Goal: Task Accomplishment & Management: Manage account settings

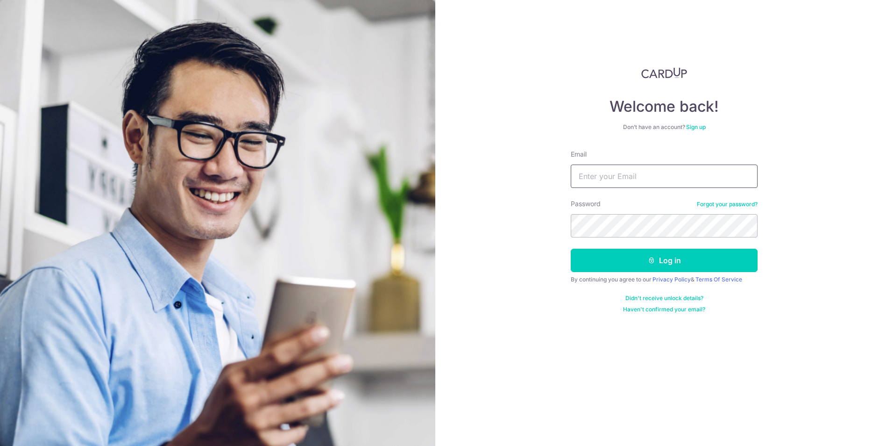
click at [665, 176] on input "Email" at bounding box center [664, 175] width 187 height 23
type input "[PERSON_NAME][EMAIL_ADDRESS][DOMAIN_NAME]"
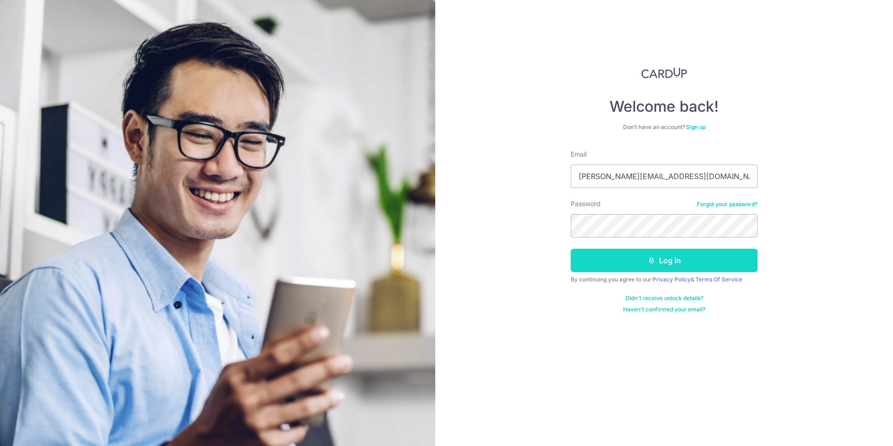
click at [644, 265] on button "Log in" at bounding box center [664, 260] width 187 height 23
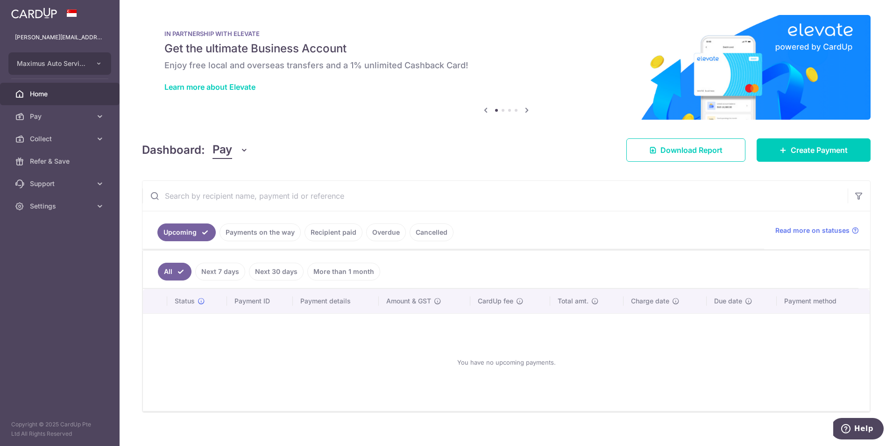
click at [225, 148] on span "Pay" at bounding box center [223, 150] width 20 height 18
click at [228, 194] on link "Collect" at bounding box center [261, 198] width 97 height 22
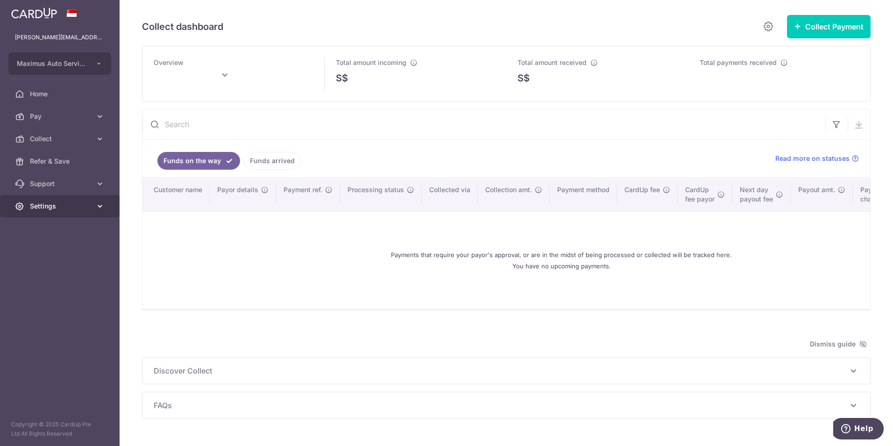
click at [63, 199] on link "Settings" at bounding box center [60, 206] width 120 height 22
click at [52, 251] on span "Logout" at bounding box center [61, 250] width 62 height 9
